Goal: Information Seeking & Learning: Learn about a topic

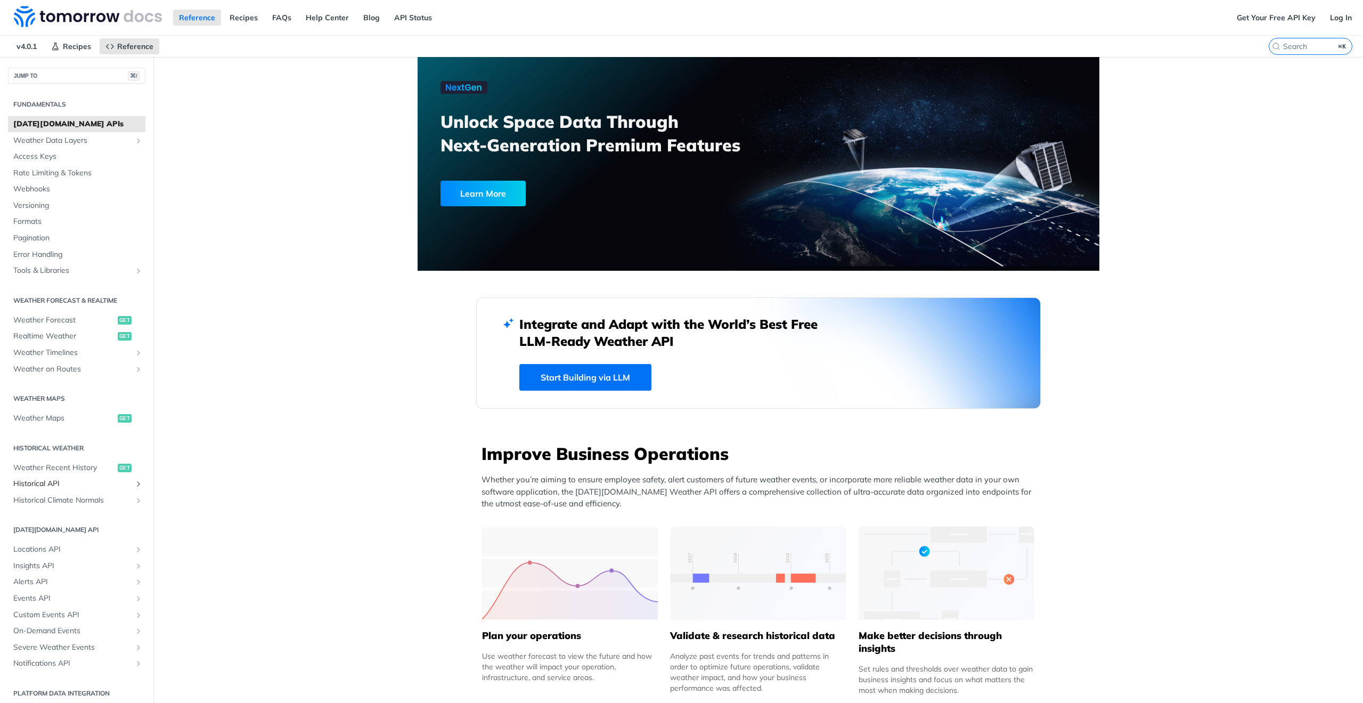
click at [45, 479] on span "Historical API" at bounding box center [72, 483] width 118 height 11
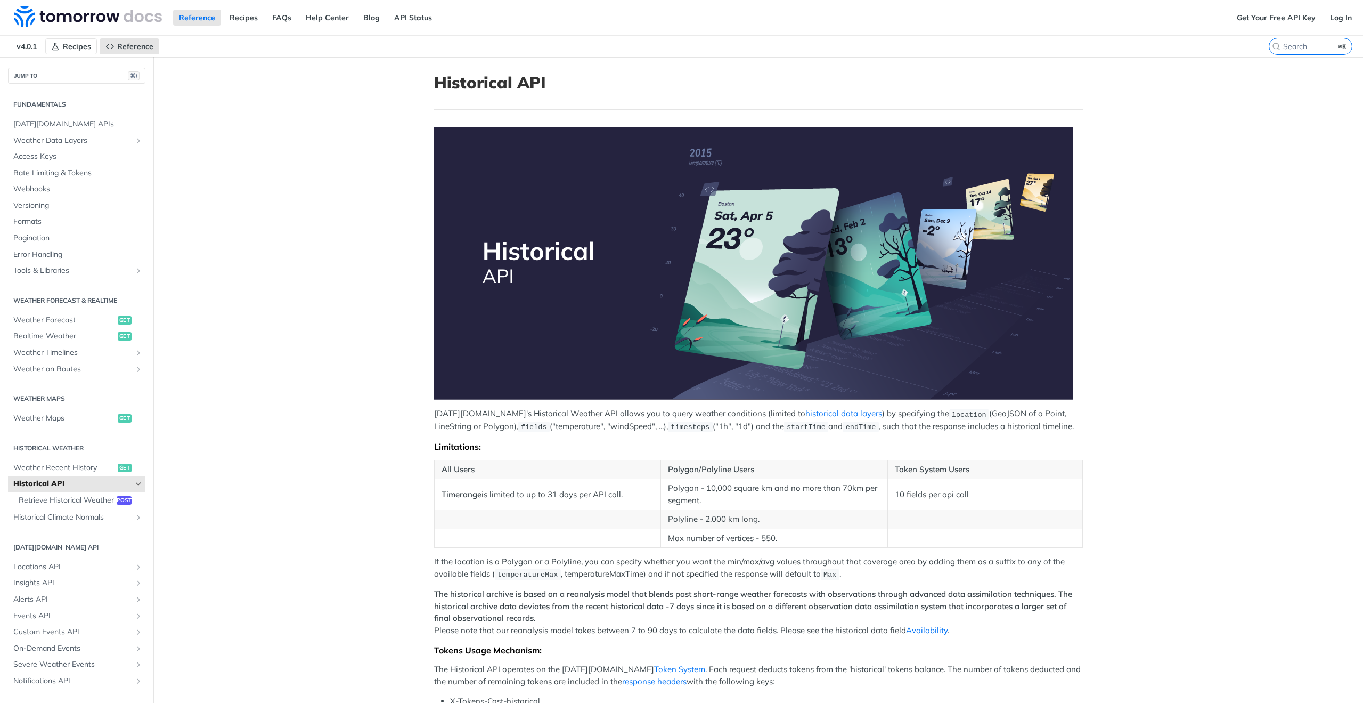
click at [71, 45] on span "Recipes" at bounding box center [77, 47] width 28 height 10
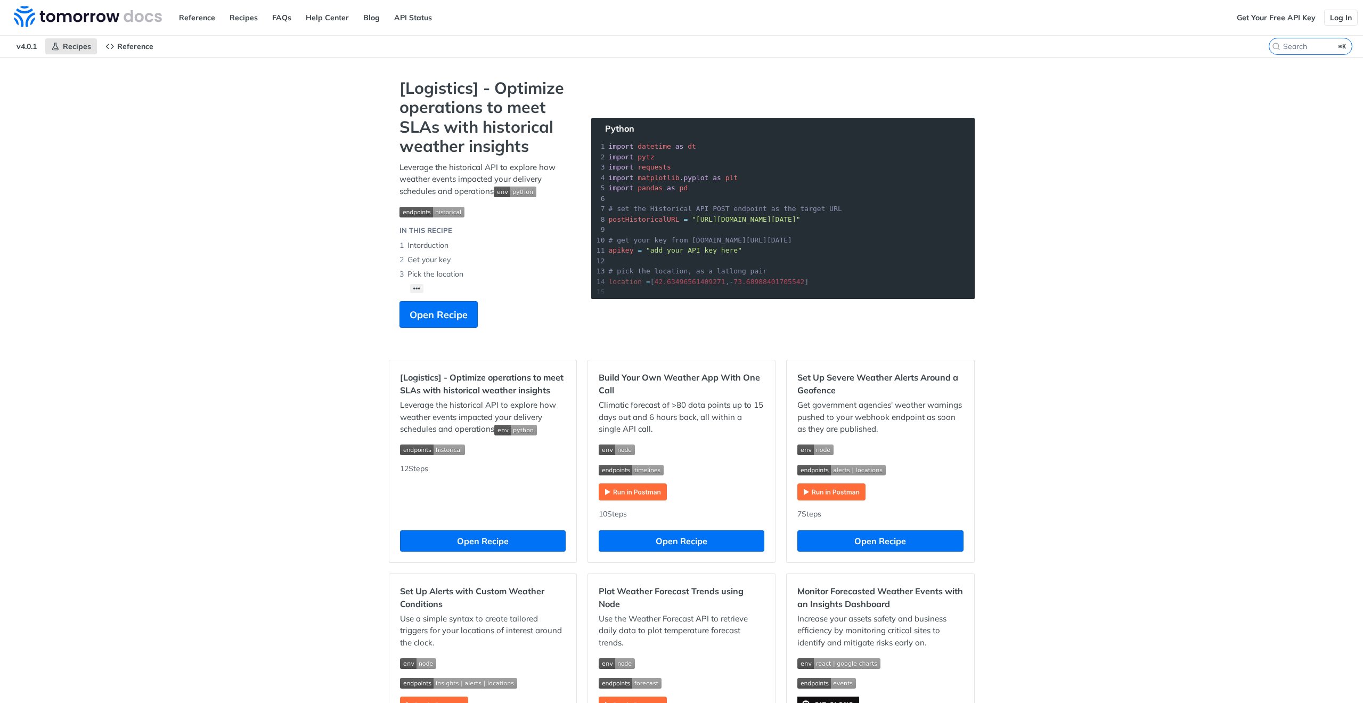
click at [1353, 20] on link "Log In" at bounding box center [1341, 18] width 34 height 16
